Goal: Task Accomplishment & Management: Use online tool/utility

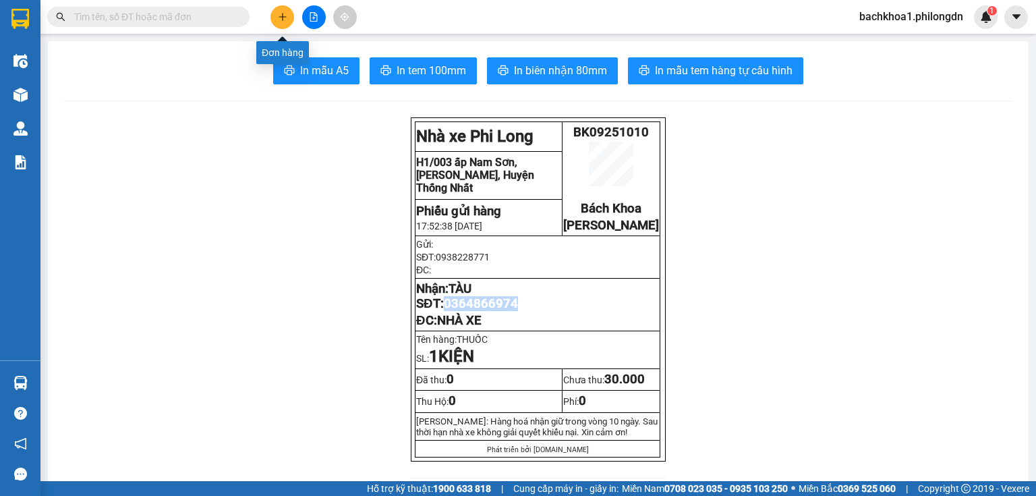
click at [283, 16] on icon "plus" at bounding box center [282, 16] width 7 height 1
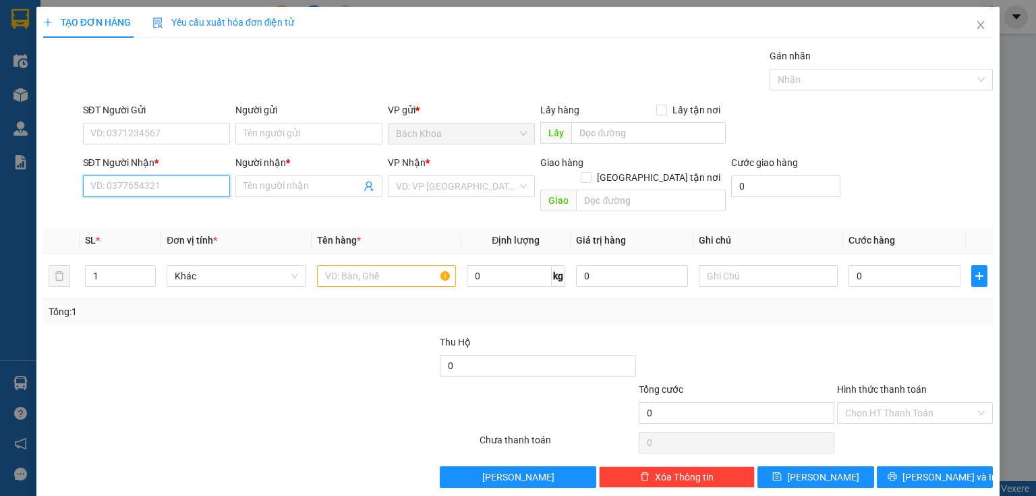
click at [160, 187] on input "SĐT Người Nhận *" at bounding box center [156, 186] width 147 height 22
click at [185, 206] on div "0339040228 - KHỞI" at bounding box center [155, 212] width 130 height 15
type input "0339040228"
type input "KHỞI"
type input "TTVH THỐNG NHẤT"
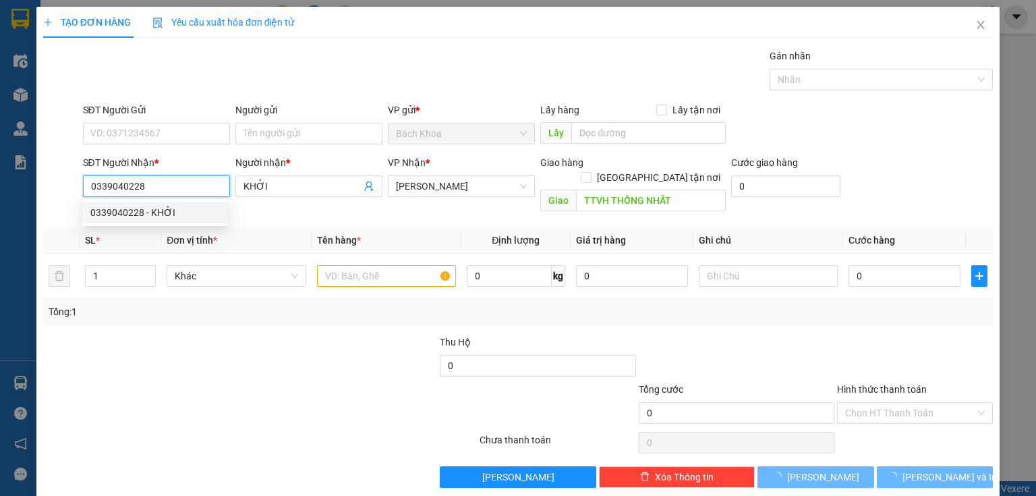
type input "50.000"
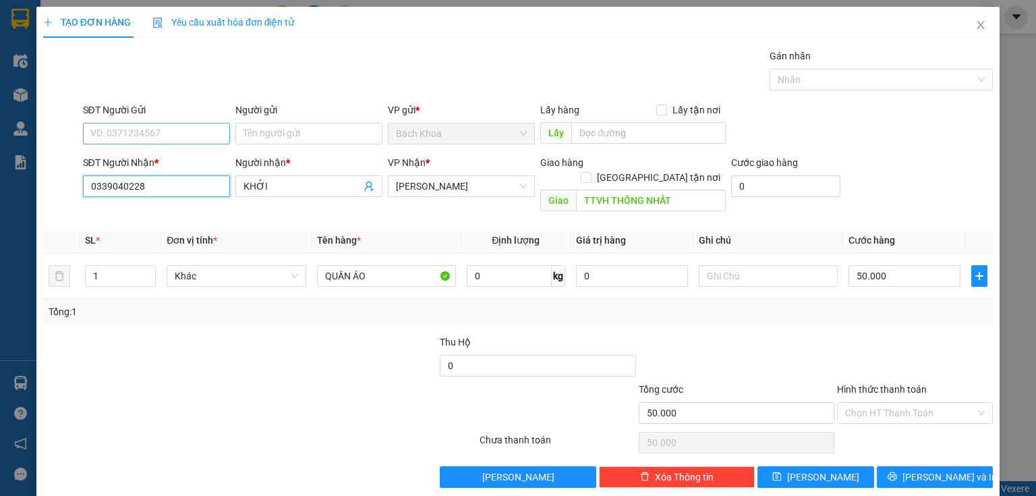
type input "0339040228"
click at [202, 127] on input "SĐT Người Gửi" at bounding box center [156, 134] width 147 height 22
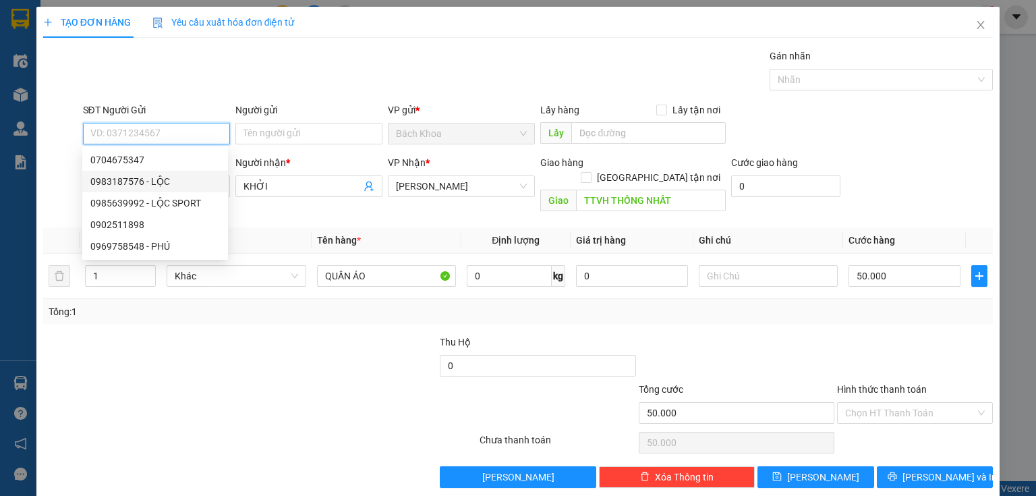
click at [191, 181] on div "0983187576 - LỘC" at bounding box center [155, 181] width 130 height 15
type input "0983187576"
type input "LỘC"
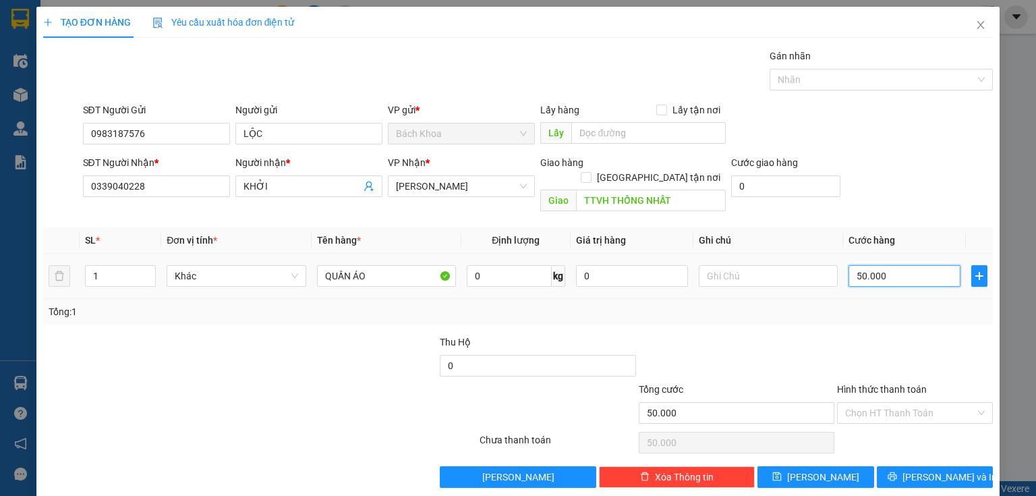
click at [894, 270] on input "50.000" at bounding box center [904, 276] width 112 height 22
type input "4"
type input "40"
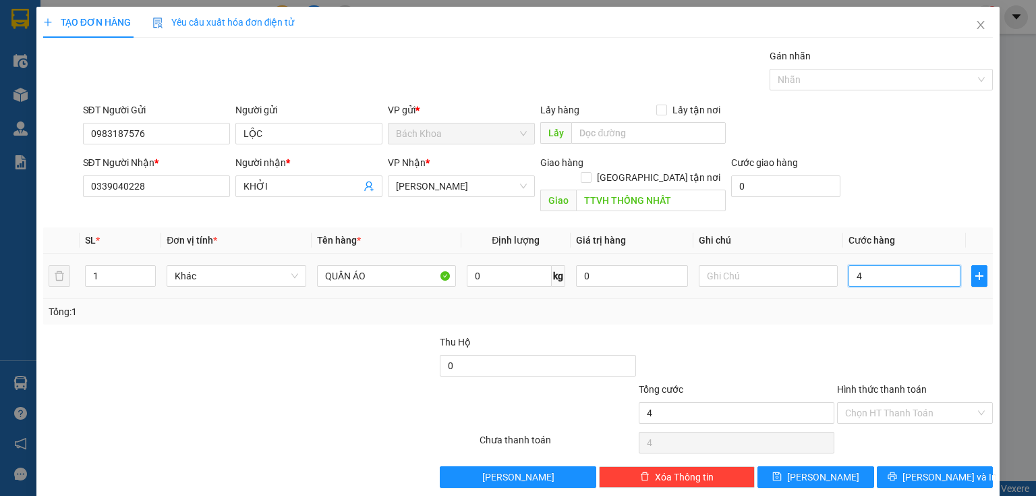
type input "40"
type input "400"
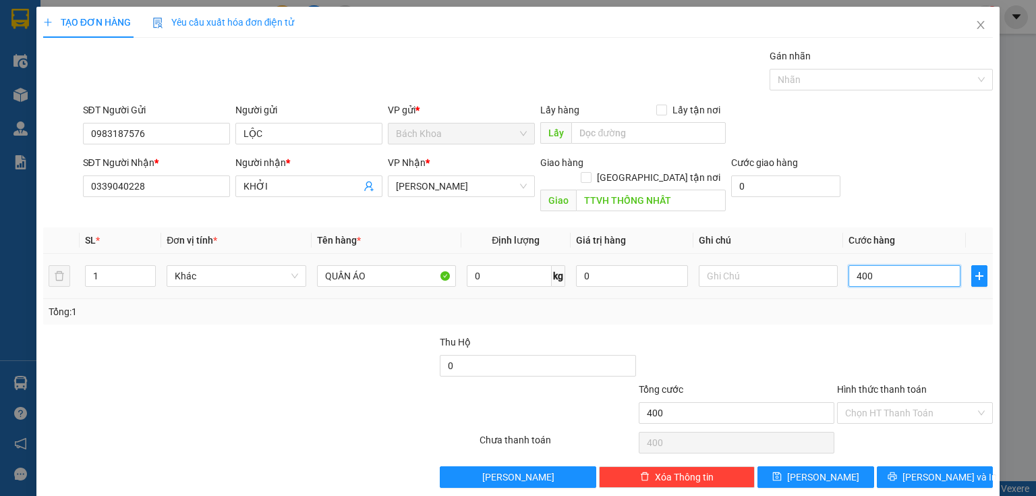
type input "4.000"
type input "40.000"
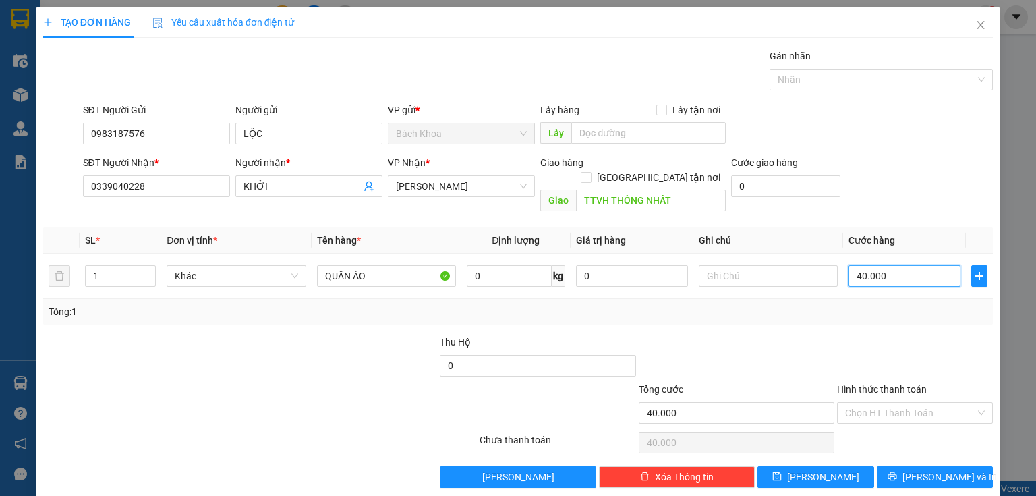
type input "40.000"
click at [954, 405] on input "Hình thức thanh toán" at bounding box center [910, 413] width 130 height 20
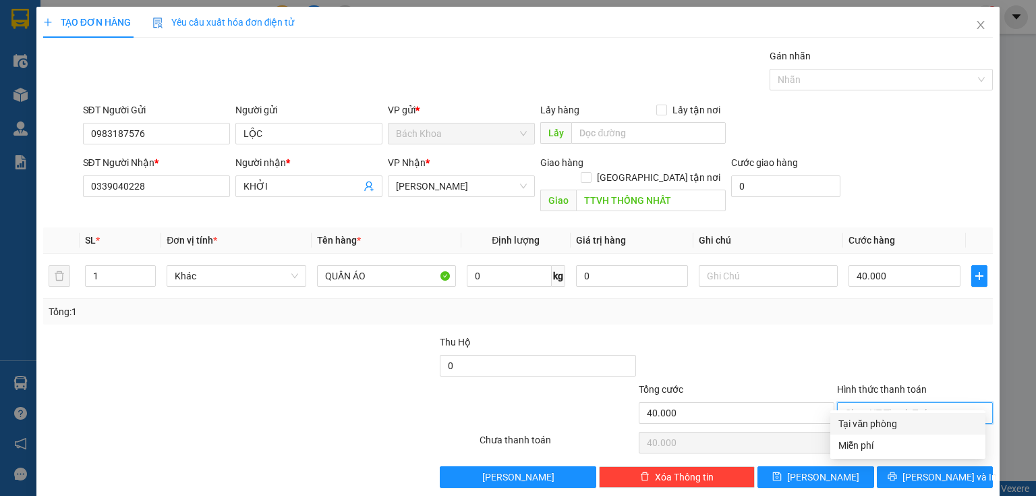
click at [957, 419] on div "Tại văn phòng" at bounding box center [907, 423] width 139 height 15
type input "0"
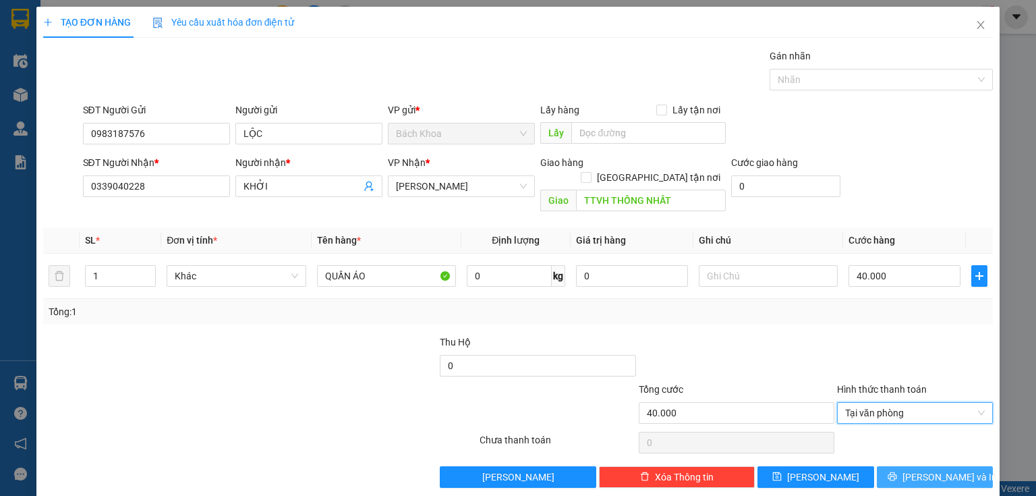
click at [965, 466] on button "[PERSON_NAME] và In" at bounding box center [935, 477] width 117 height 22
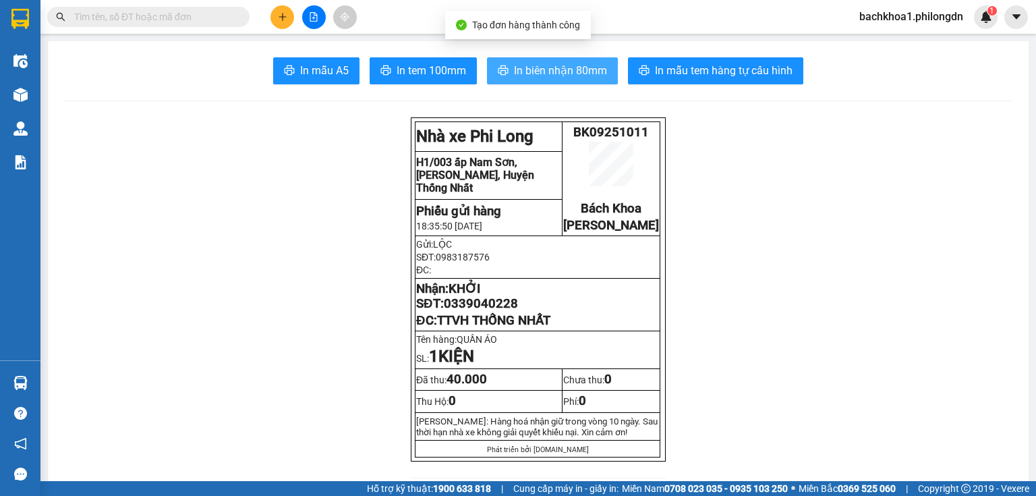
click at [557, 70] on span "In biên nhận 80mm" at bounding box center [560, 70] width 93 height 17
click at [583, 78] on span "In biên nhận 80mm" at bounding box center [560, 70] width 93 height 17
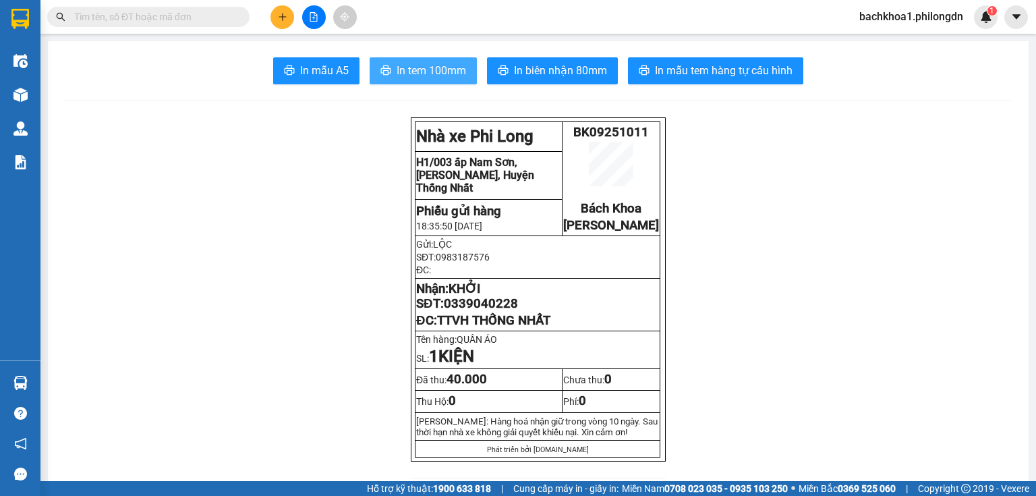
click at [426, 81] on button "In tem 100mm" at bounding box center [423, 70] width 107 height 27
click at [449, 311] on span "0339040228" at bounding box center [481, 303] width 74 height 15
copy span "0339040228"
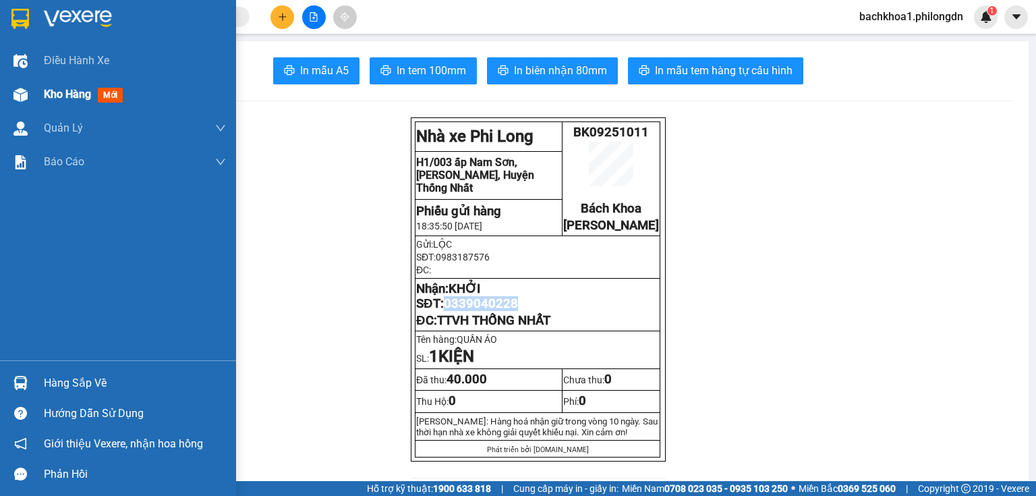
click at [54, 97] on span "Kho hàng" at bounding box center [67, 94] width 47 height 13
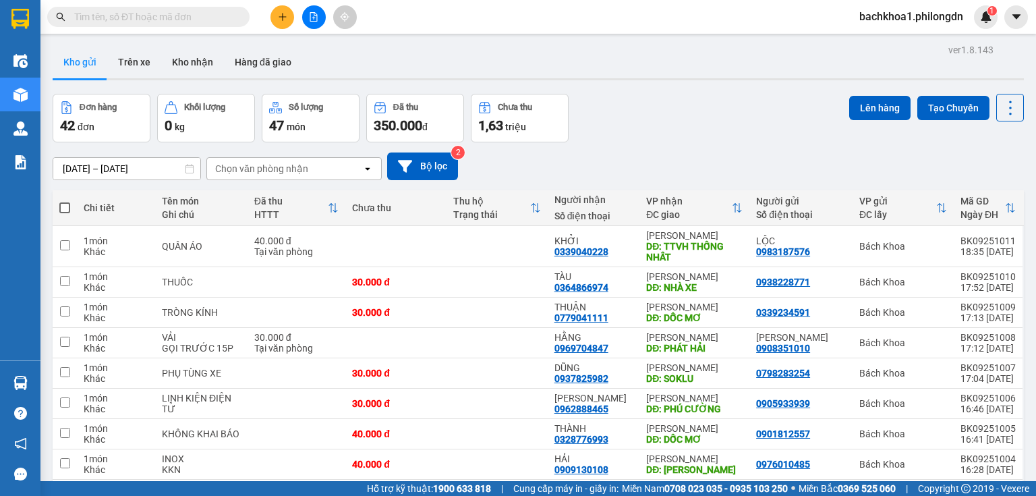
click at [60, 203] on span at bounding box center [64, 207] width 11 height 11
click at [65, 201] on input "checkbox" at bounding box center [65, 201] width 0 height 0
checkbox input "true"
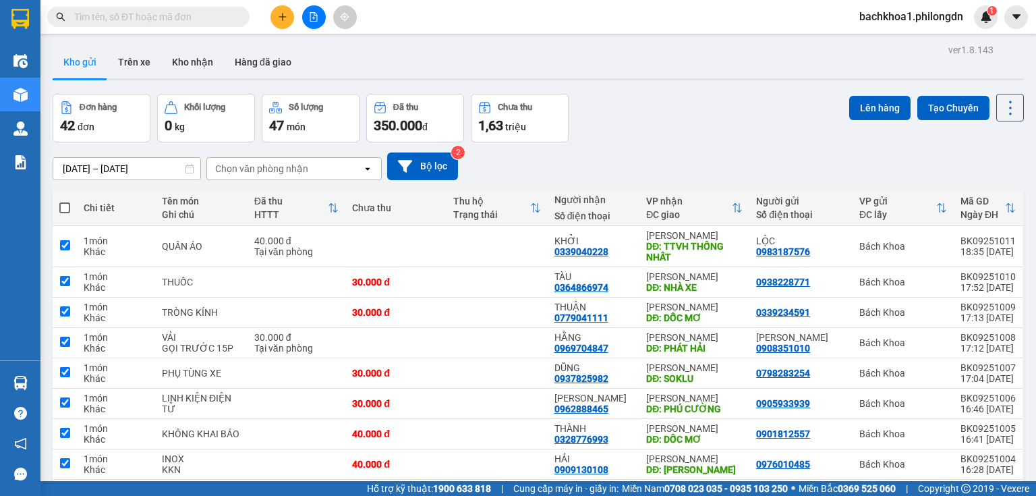
checkbox input "true"
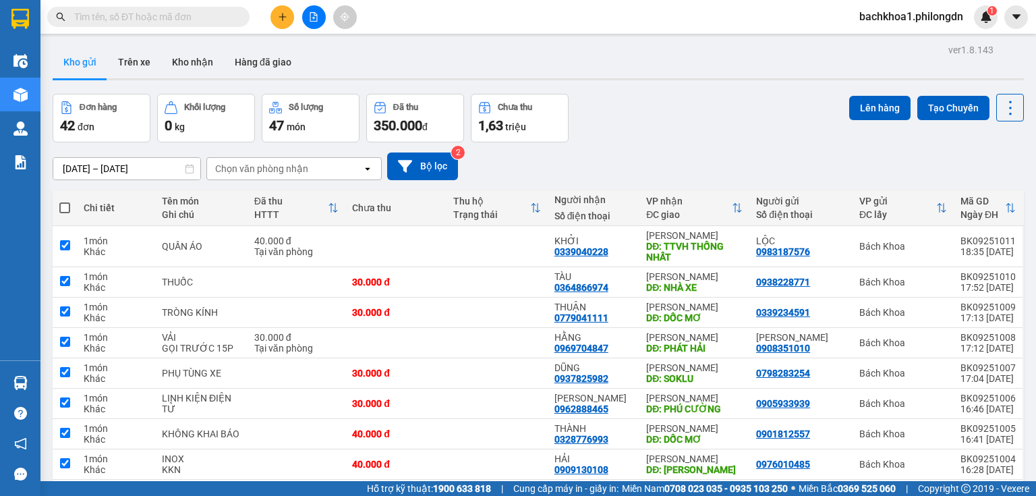
checkbox input "true"
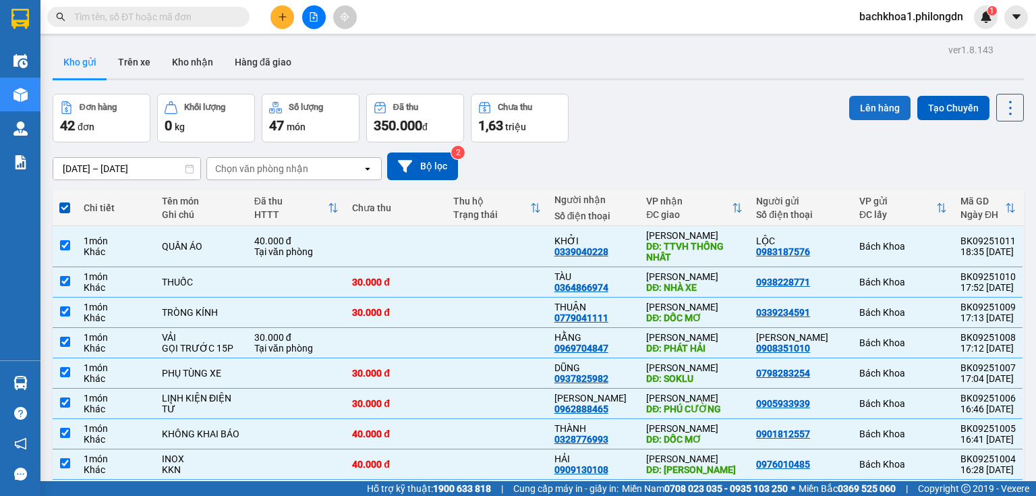
click at [871, 107] on button "Lên hàng" at bounding box center [879, 108] width 61 height 24
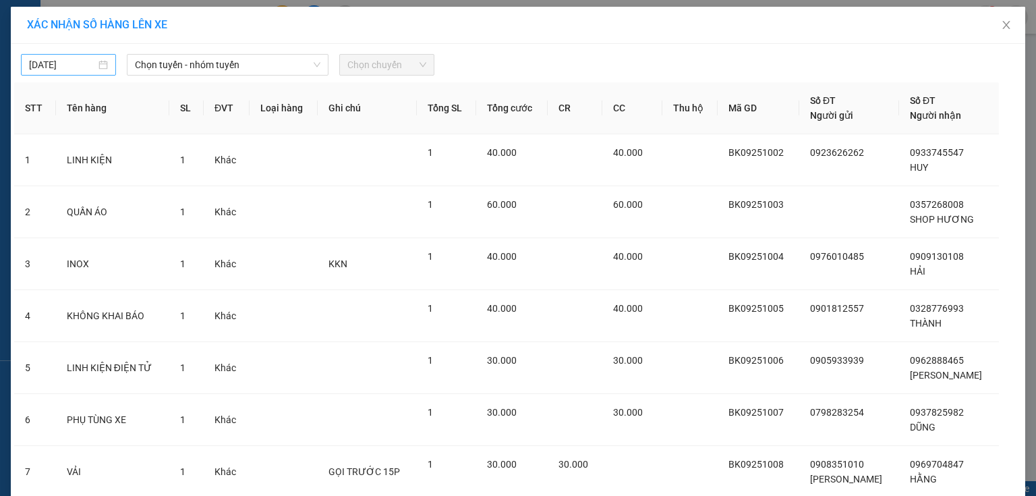
click at [48, 65] on input "[DATE]" at bounding box center [62, 64] width 67 height 15
type input "[DATE]"
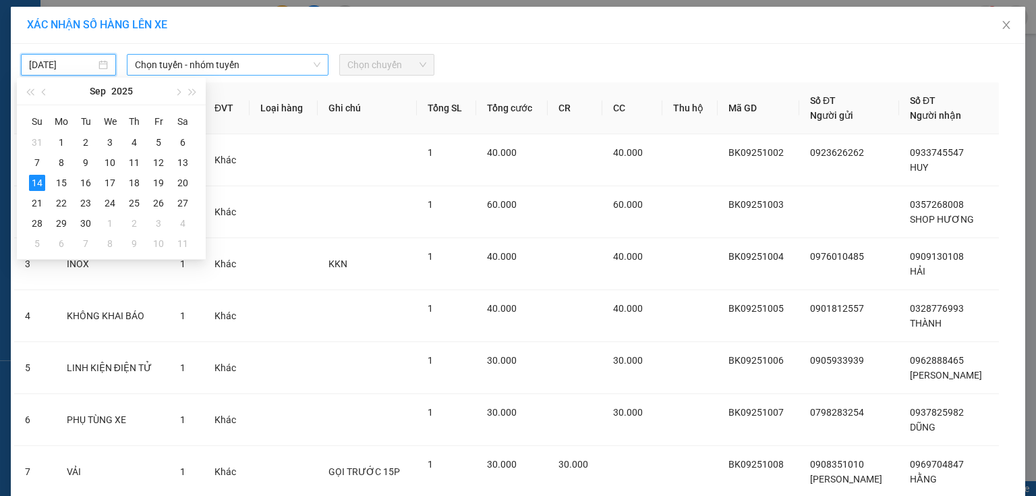
click at [263, 63] on span "Chọn tuyến - nhóm tuyến" at bounding box center [227, 65] width 185 height 20
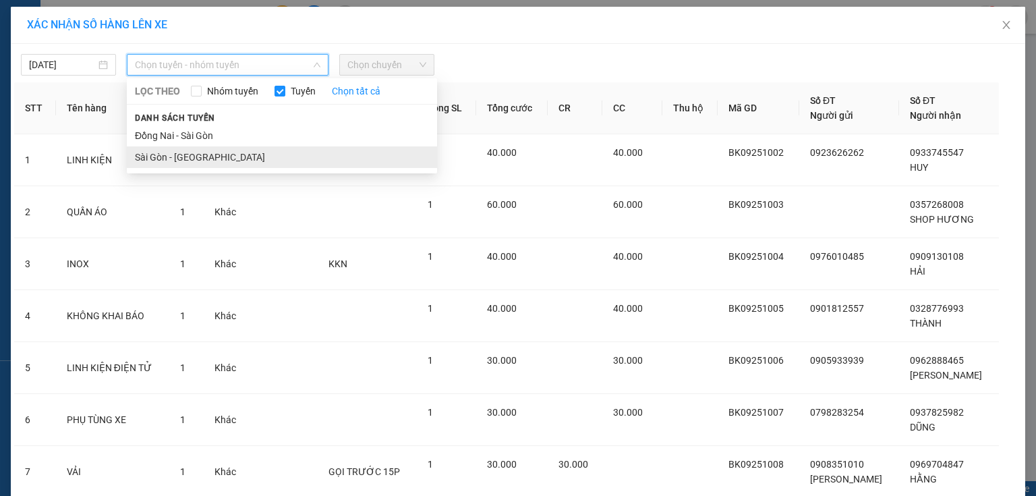
click at [211, 154] on li "Sài Gòn - [GEOGRAPHIC_DATA]" at bounding box center [282, 157] width 310 height 22
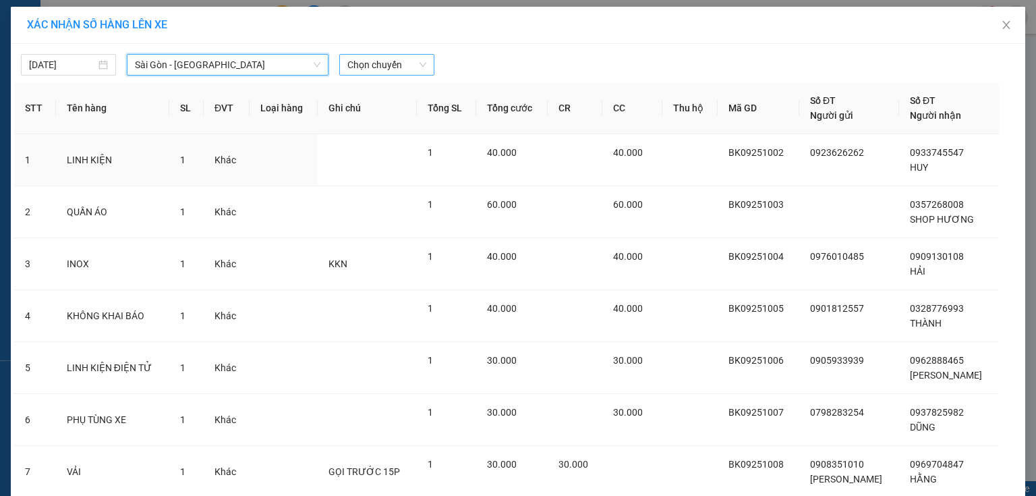
click at [399, 69] on span "Chọn chuyến" at bounding box center [386, 65] width 79 height 20
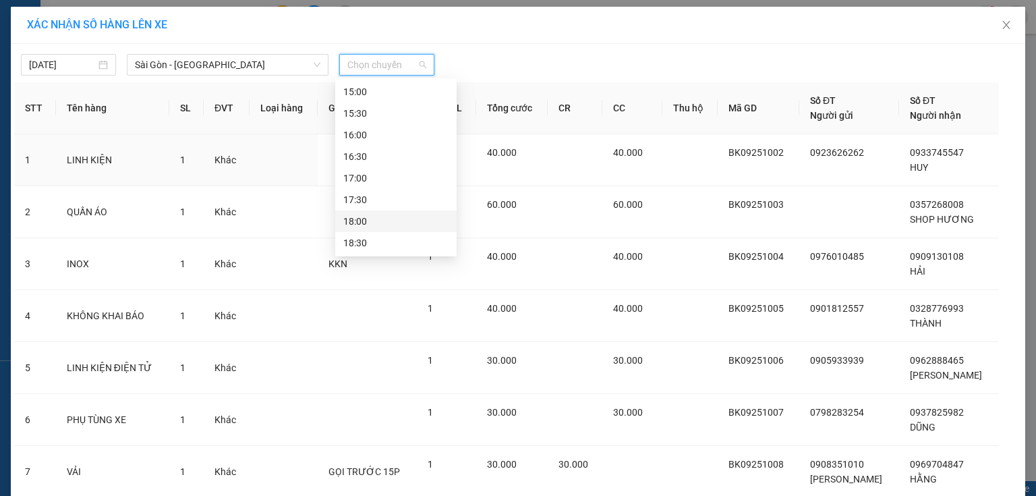
scroll to position [561, 0]
click at [389, 239] on div "19:00" at bounding box center [395, 242] width 105 height 15
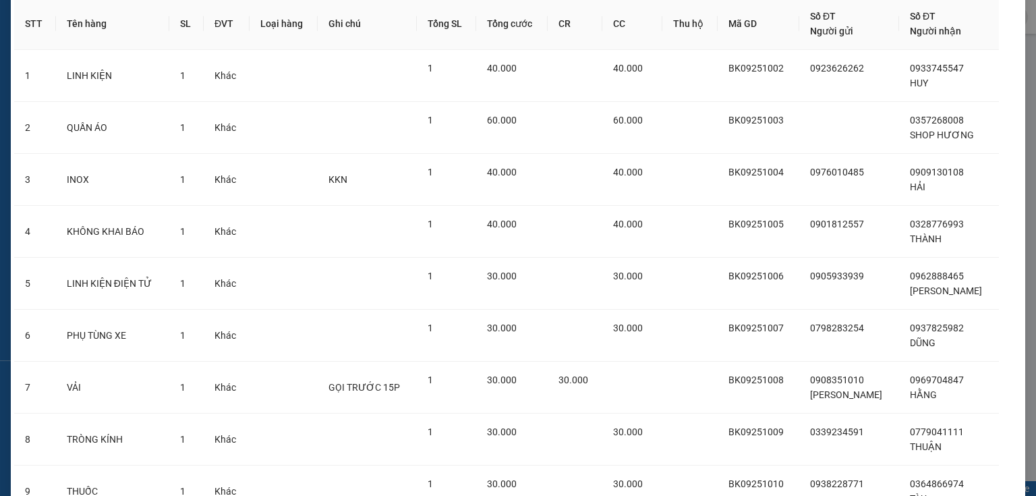
scroll to position [262, 0]
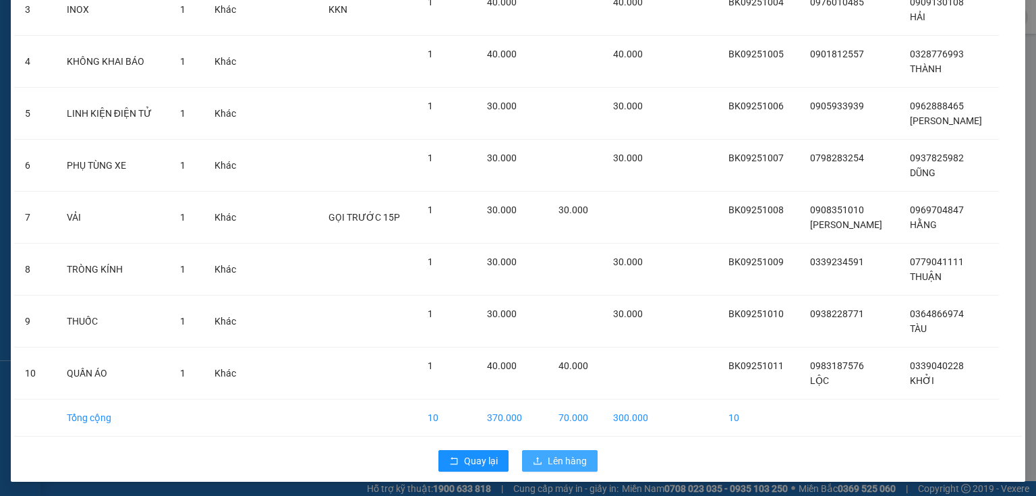
click at [563, 453] on span "Lên hàng" at bounding box center [567, 460] width 39 height 15
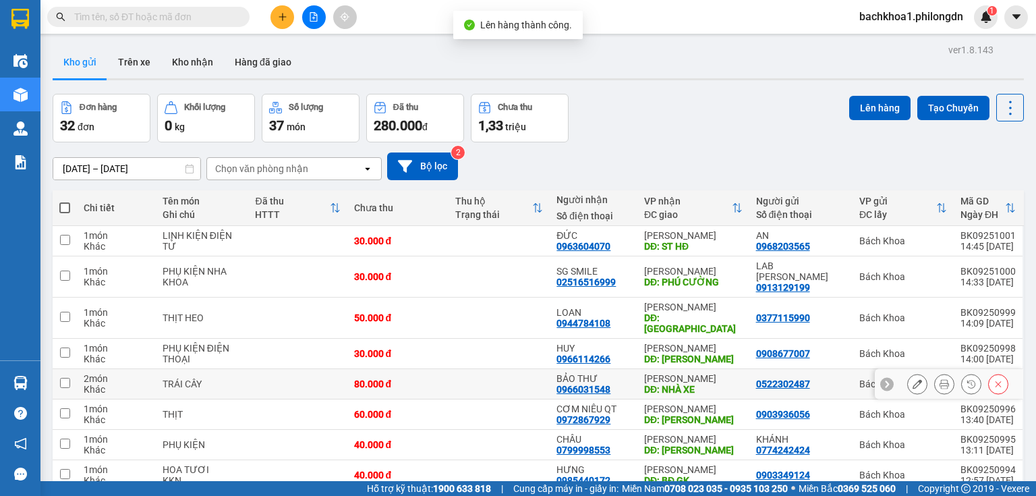
scroll to position [101, 0]
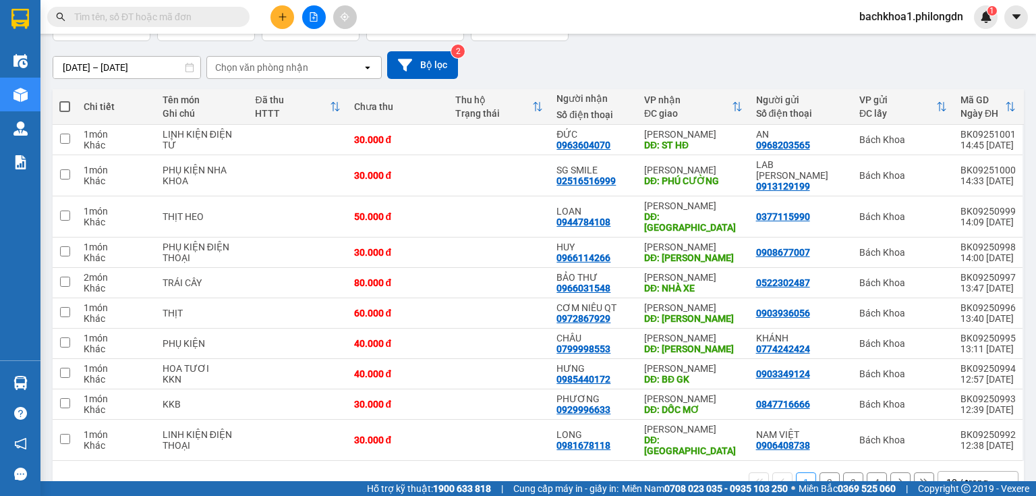
click at [963, 476] on div "10 / trang" at bounding box center [967, 482] width 42 height 13
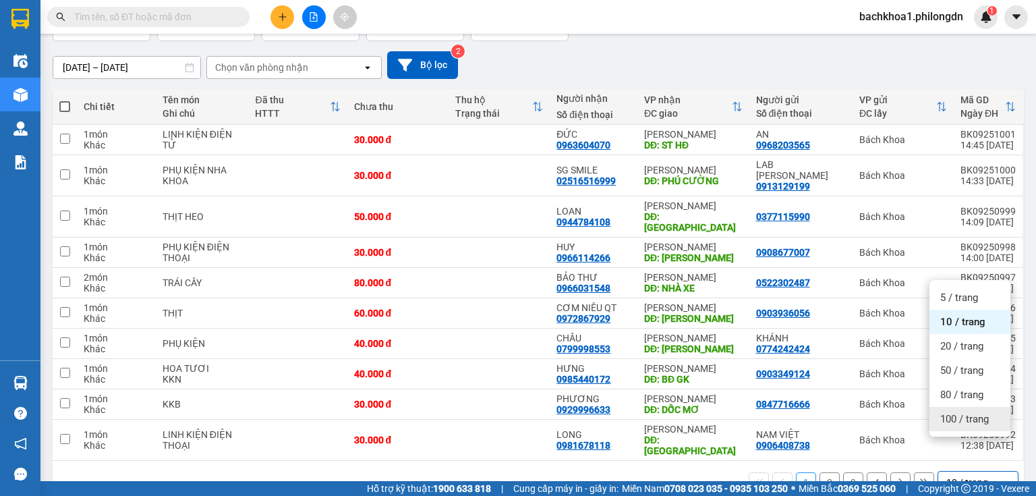
click at [970, 413] on span "100 / trang" at bounding box center [964, 418] width 49 height 13
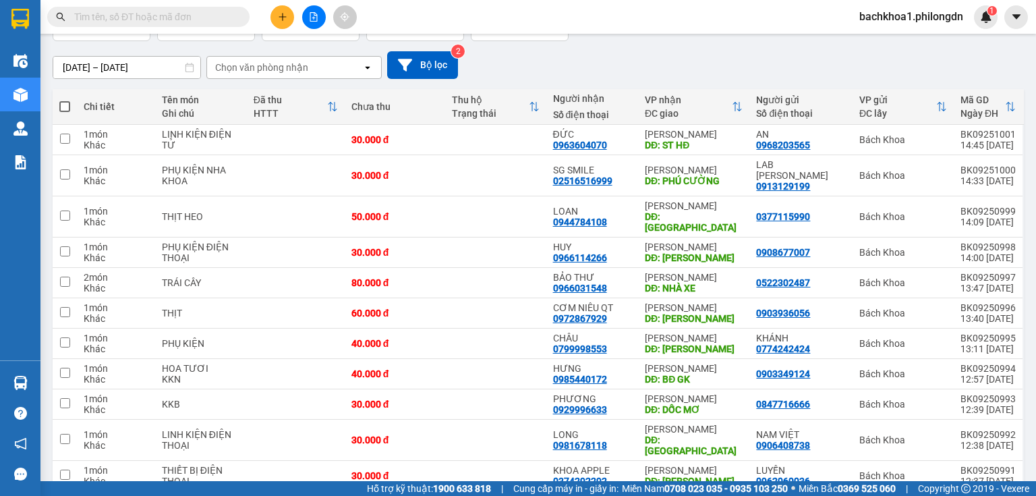
click at [65, 103] on span at bounding box center [64, 106] width 11 height 11
click at [65, 100] on input "checkbox" at bounding box center [65, 100] width 0 height 0
checkbox input "true"
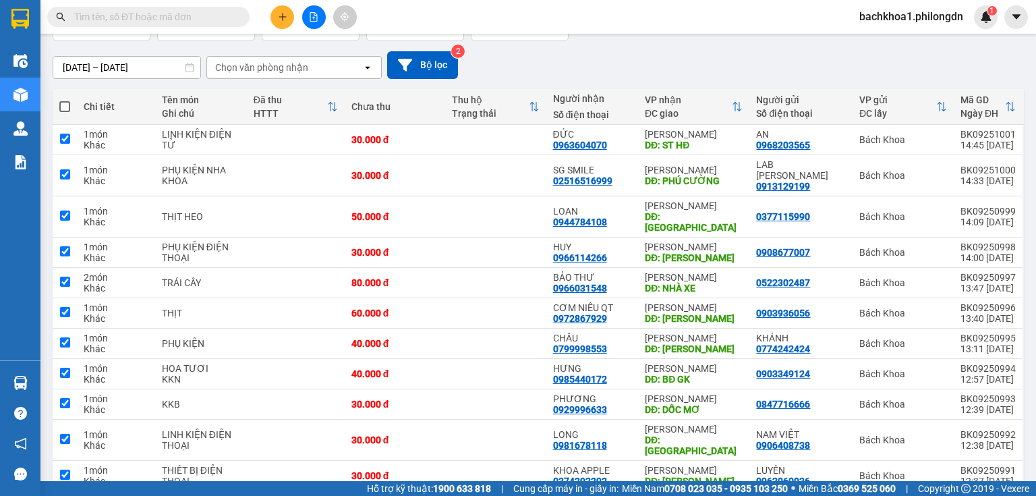
checkbox input "true"
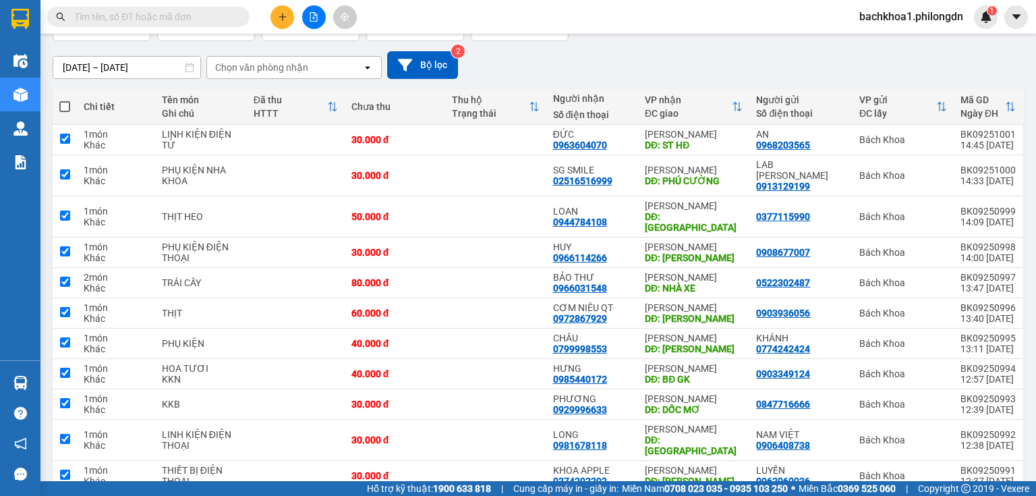
checkbox input "true"
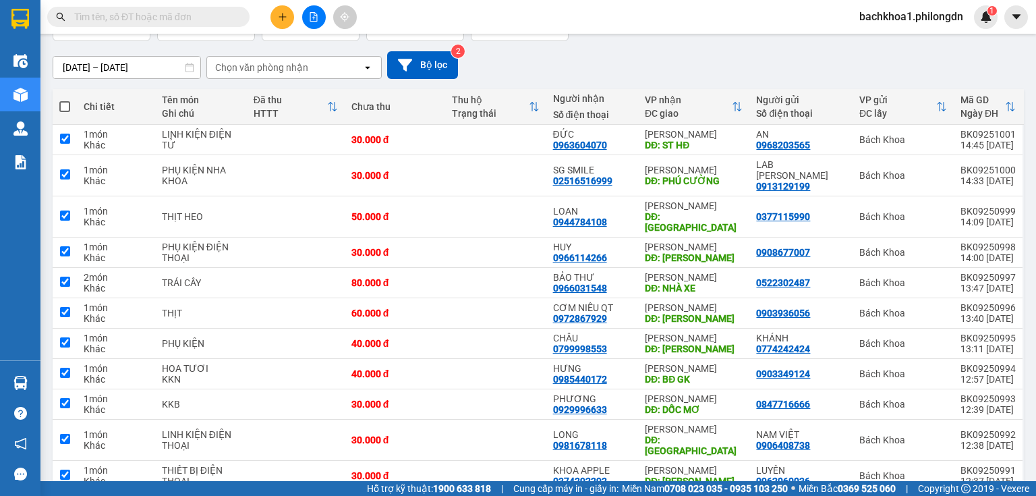
checkbox input "true"
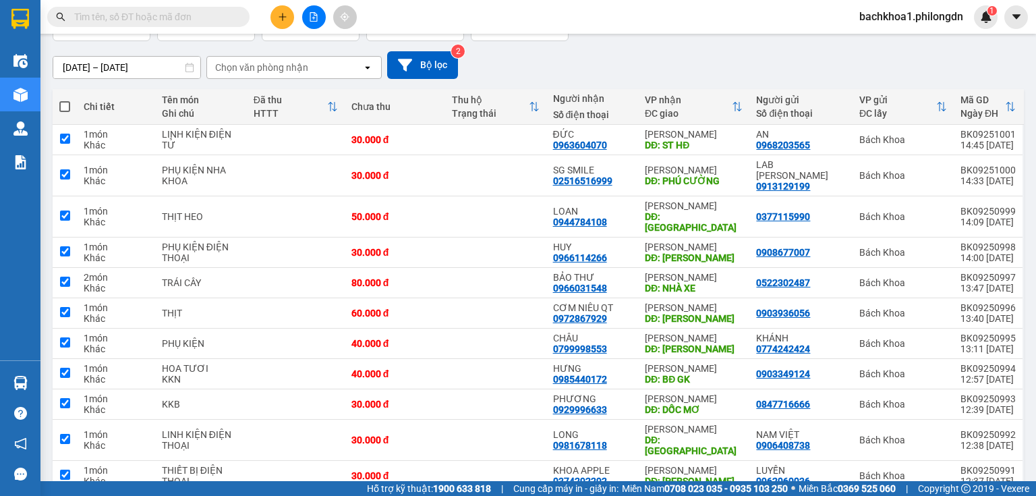
checkbox input "true"
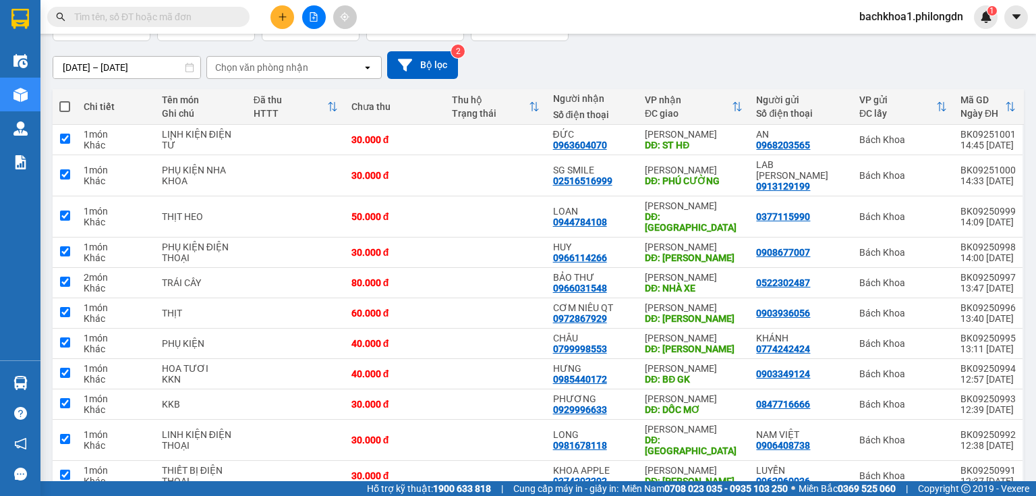
checkbox input "true"
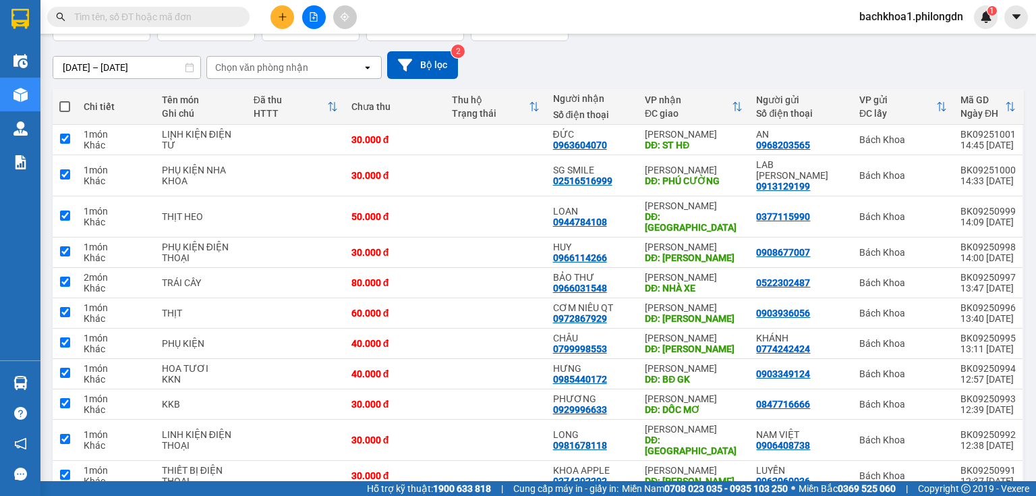
checkbox input "true"
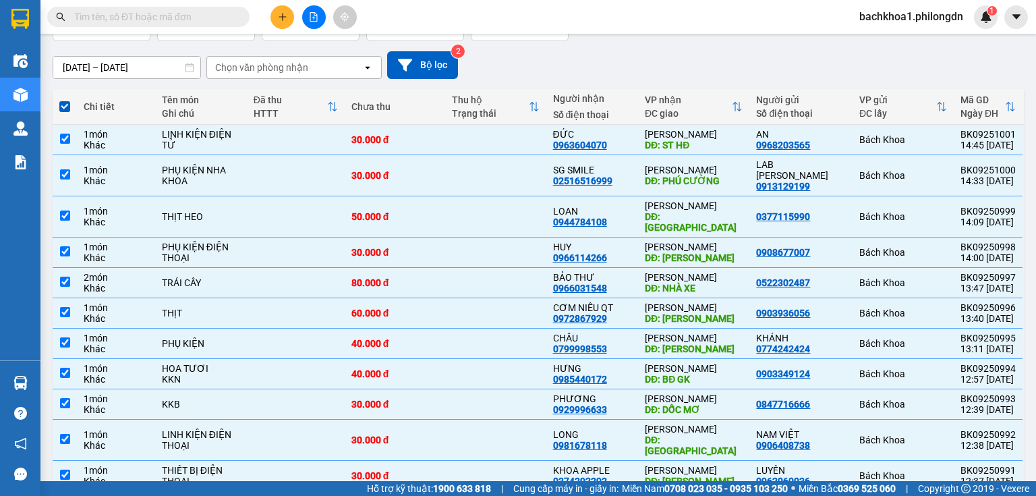
scroll to position [0, 0]
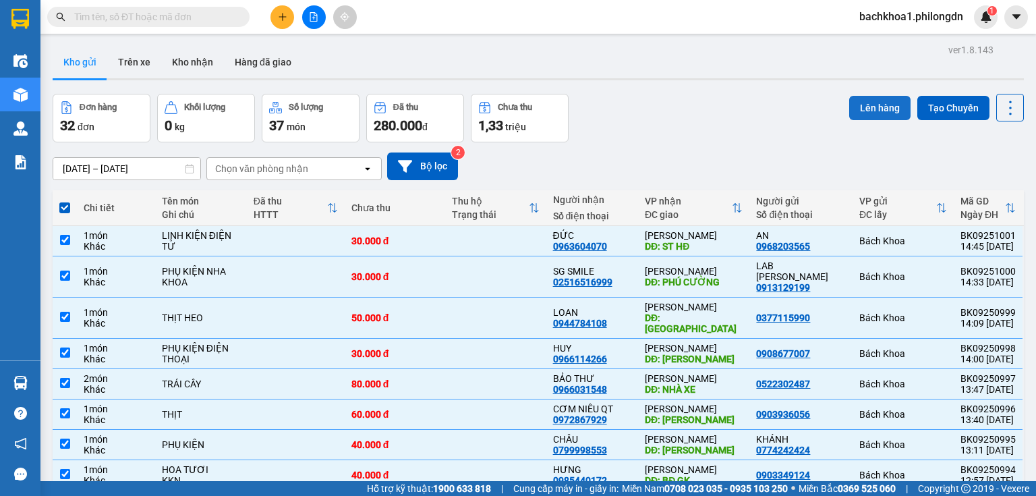
click at [869, 101] on button "Lên hàng" at bounding box center [879, 108] width 61 height 24
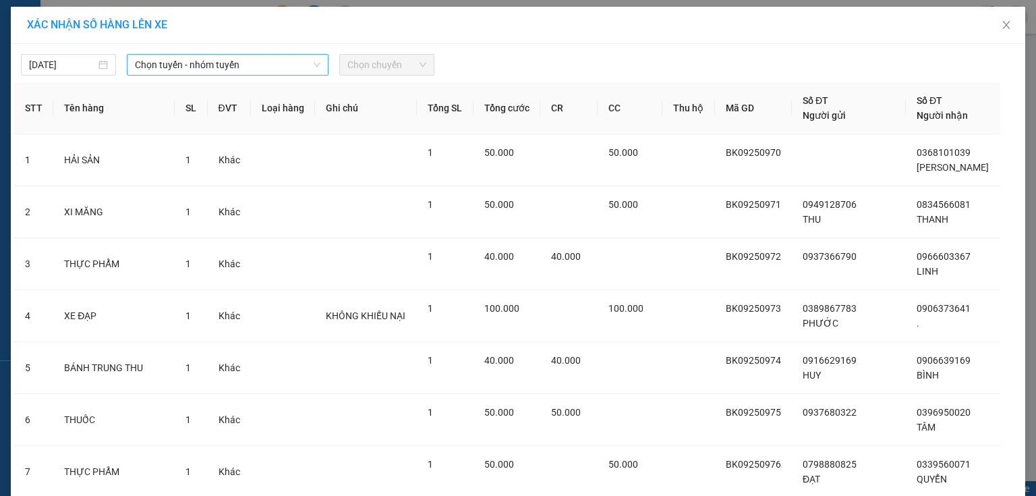
click at [202, 59] on span "Chọn tuyến - nhóm tuyến" at bounding box center [227, 65] width 185 height 20
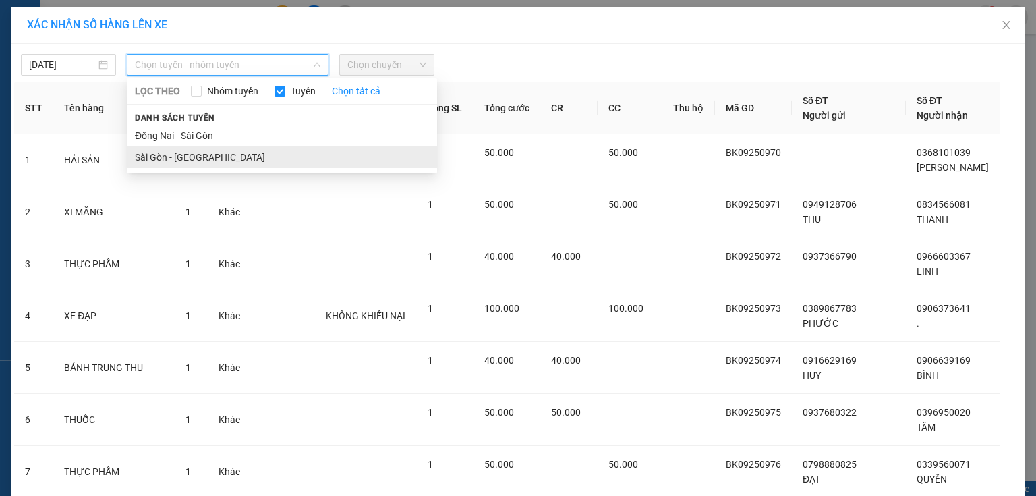
click at [190, 159] on li "Sài Gòn - [GEOGRAPHIC_DATA]" at bounding box center [282, 157] width 310 height 22
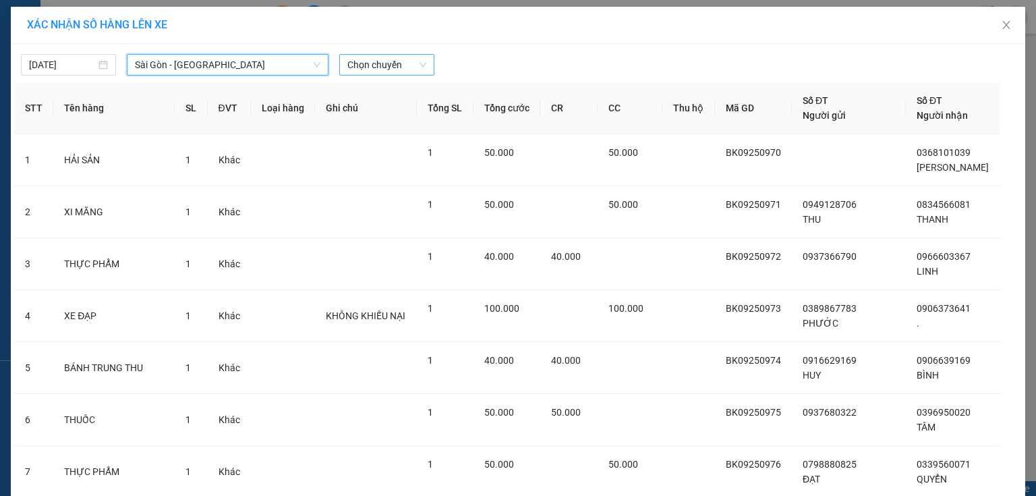
click at [405, 65] on span "Chọn chuyến" at bounding box center [386, 65] width 79 height 20
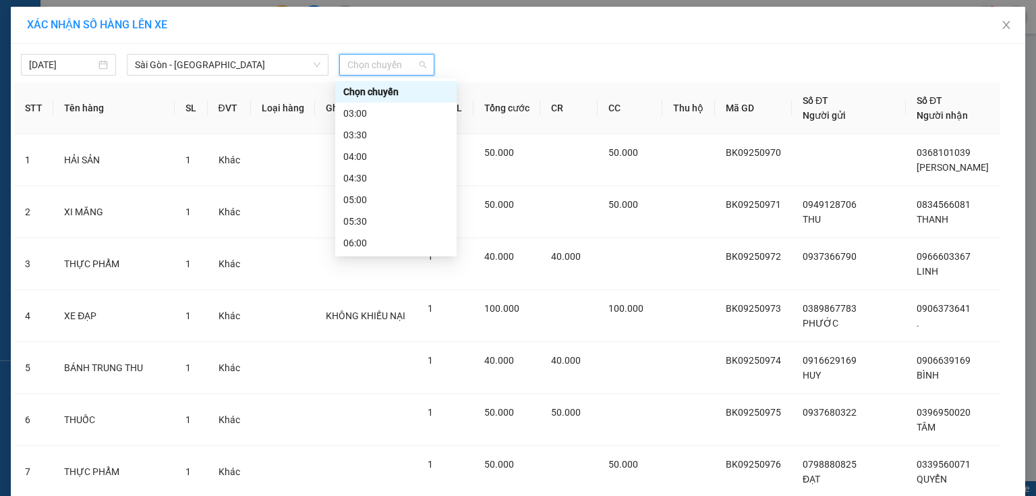
scroll to position [540, 0]
click at [359, 235] on div "18:30" at bounding box center [395, 243] width 121 height 22
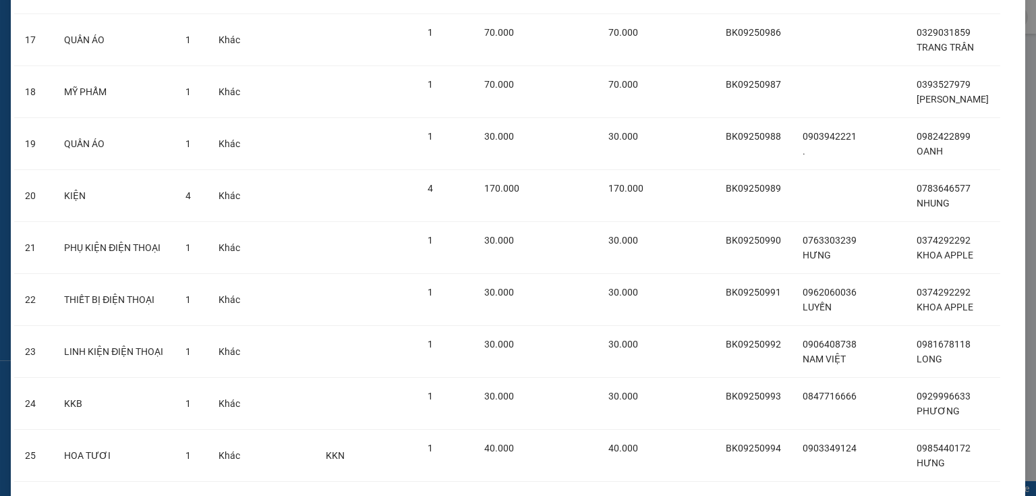
scroll to position [1402, 0]
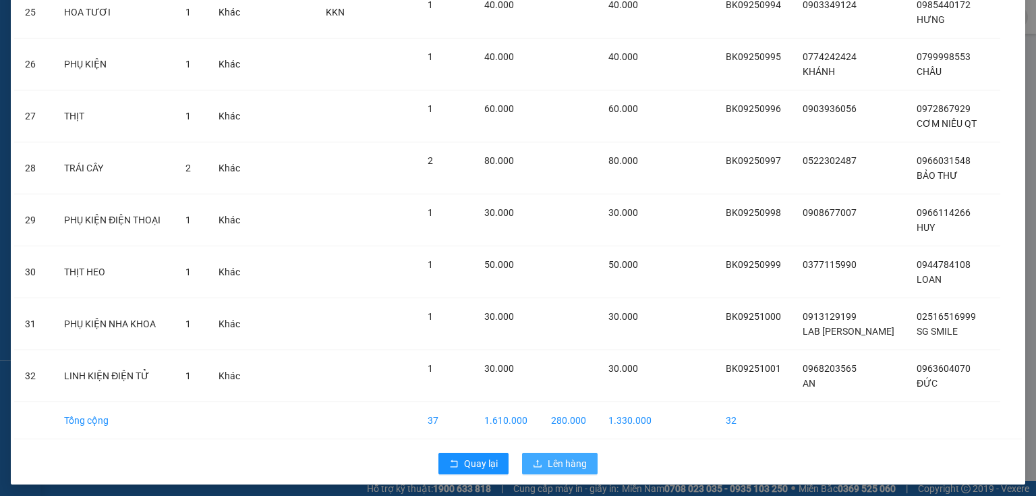
click at [563, 456] on span "Lên hàng" at bounding box center [567, 463] width 39 height 15
